Goal: Navigation & Orientation: Understand site structure

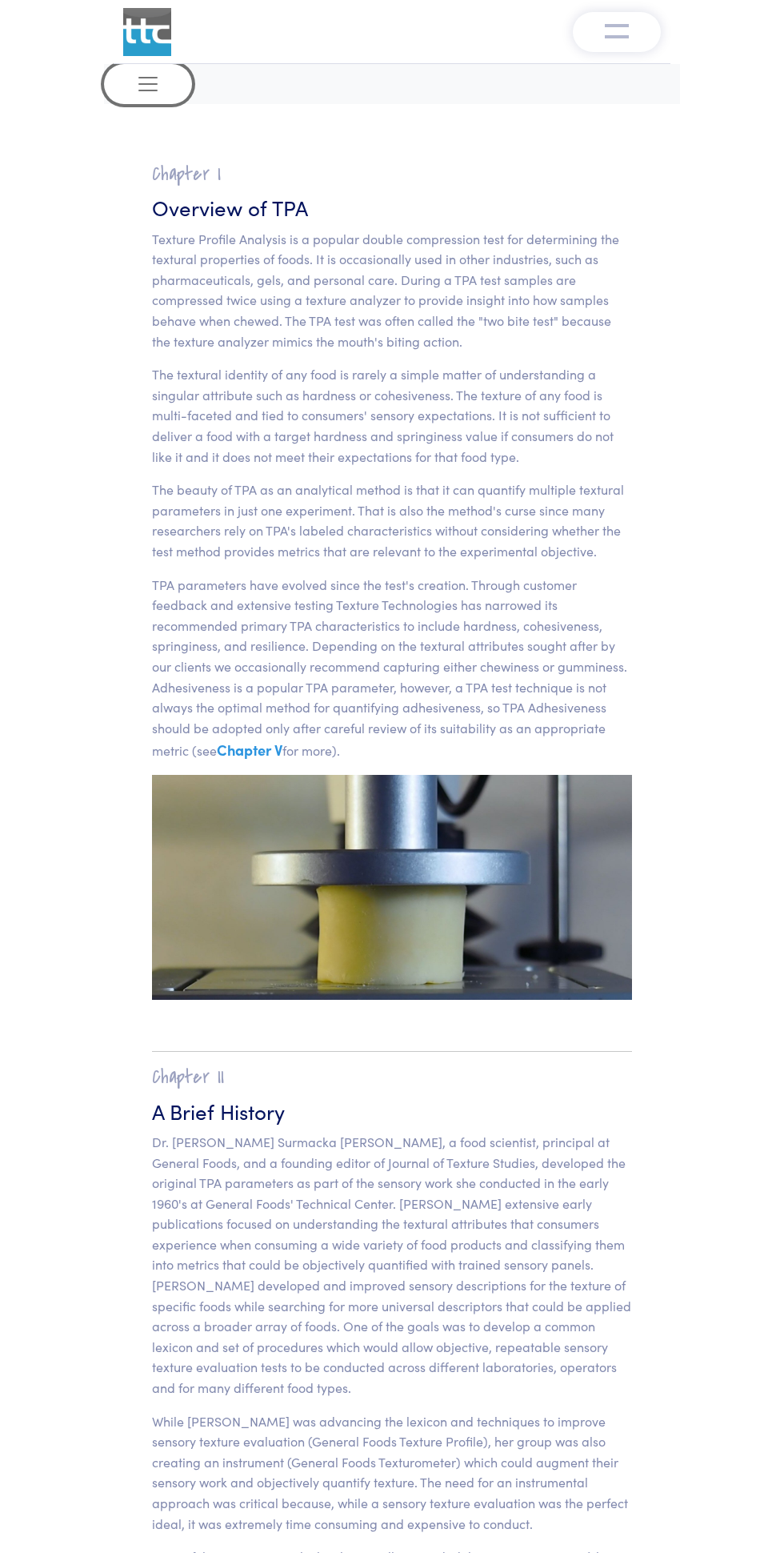
click at [142, 95] on span "Toggle navigation" at bounding box center [148, 84] width 24 height 24
click at [159, 104] on button "Toggle navigation" at bounding box center [149, 84] width 88 height 40
click at [119, 78] on button "Toggle navigation" at bounding box center [149, 84] width 88 height 40
